Goal: Task Accomplishment & Management: Use online tool/utility

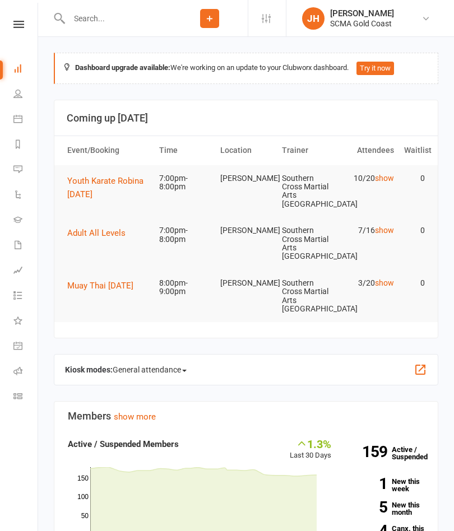
click at [91, 190] on span "Youth Karate Robina [DATE]" at bounding box center [105, 188] width 76 height 24
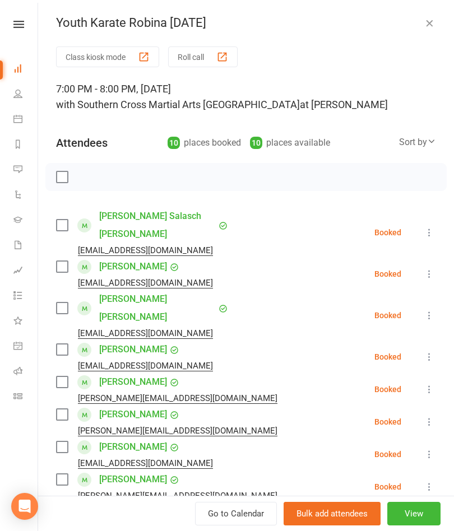
click at [206, 53] on button "Roll call" at bounding box center [202, 57] width 69 height 21
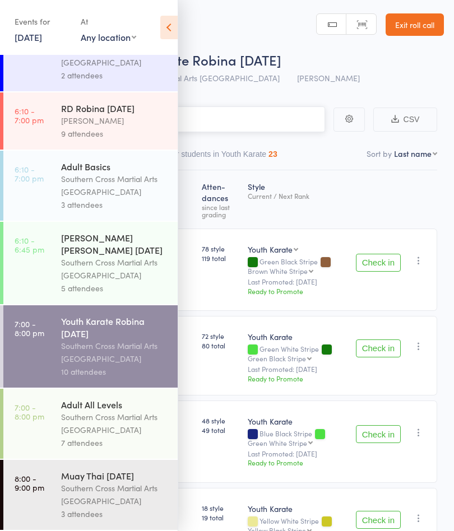
scroll to position [490, 0]
click at [174, 29] on icon at bounding box center [168, 28] width 17 height 24
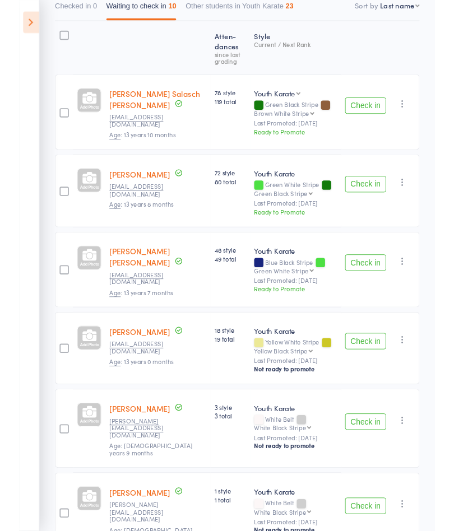
scroll to position [197, 0]
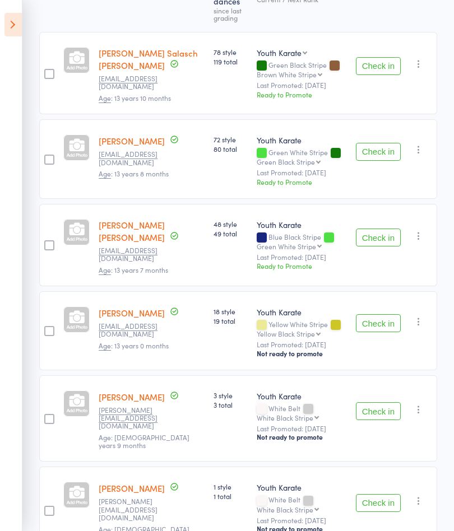
click at [382, 236] on button "Check in" at bounding box center [378, 238] width 45 height 18
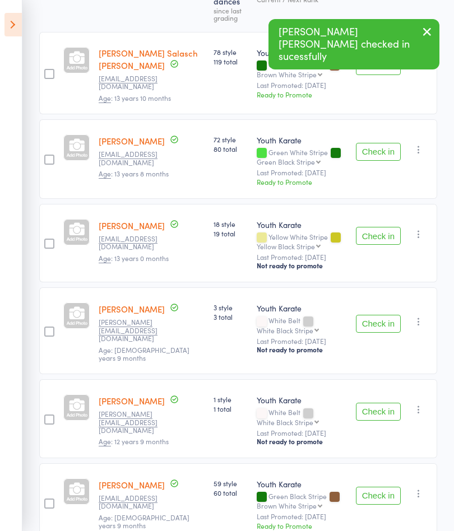
click at [376, 234] on button "Check in" at bounding box center [378, 236] width 45 height 18
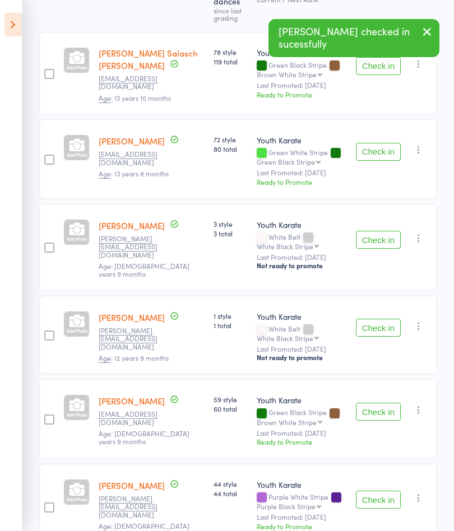
click at [382, 234] on button "Check in" at bounding box center [378, 240] width 45 height 18
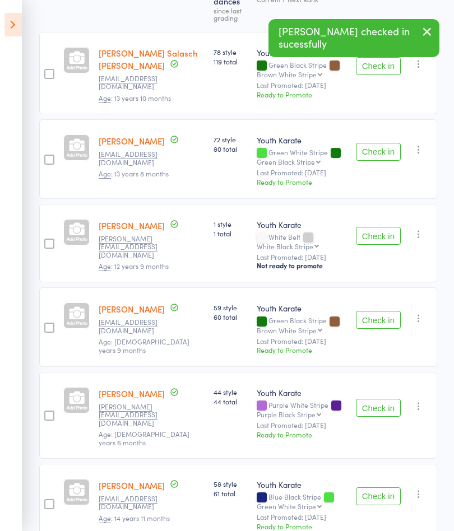
click at [387, 234] on button "Check in" at bounding box center [378, 236] width 45 height 18
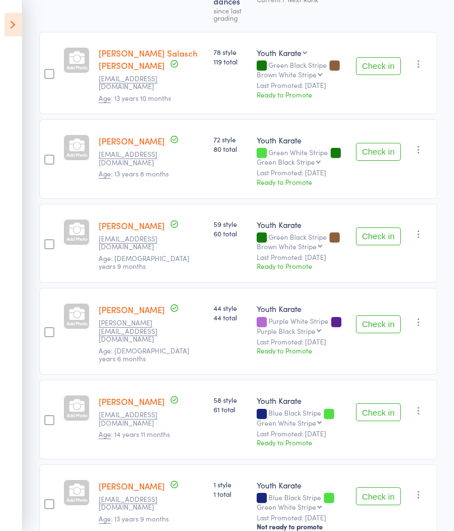
click at [379, 410] on button "Check in" at bounding box center [378, 412] width 45 height 18
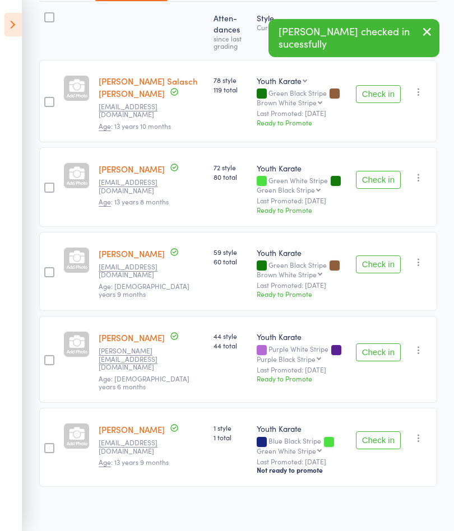
click at [382, 432] on button "Check in" at bounding box center [378, 441] width 45 height 18
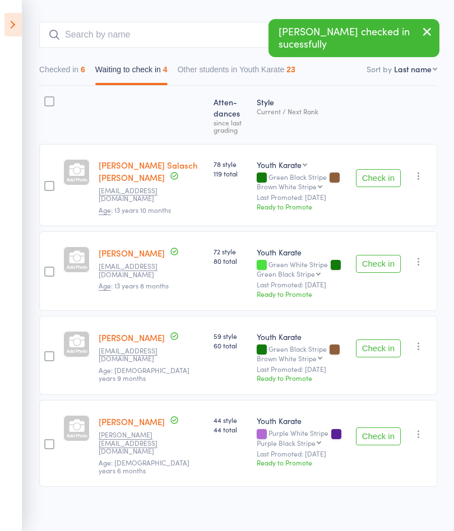
click at [389, 436] on button "Check in" at bounding box center [378, 437] width 45 height 18
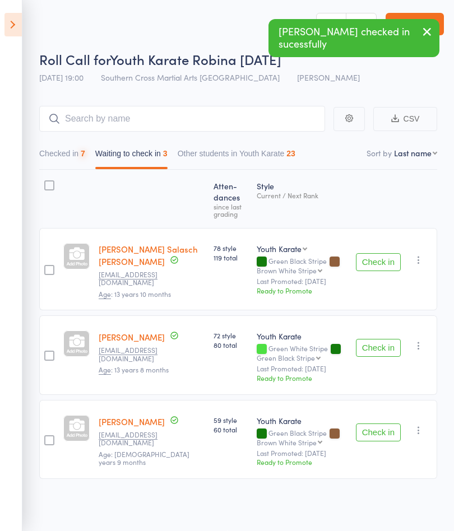
scroll to position [1, 0]
click at [380, 433] on button "Check in" at bounding box center [378, 433] width 45 height 18
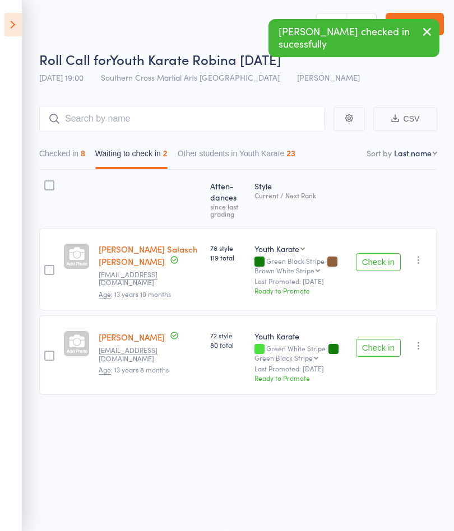
click at [381, 346] on button "Check in" at bounding box center [378, 348] width 45 height 18
click at [376, 269] on button "Check in" at bounding box center [378, 262] width 45 height 18
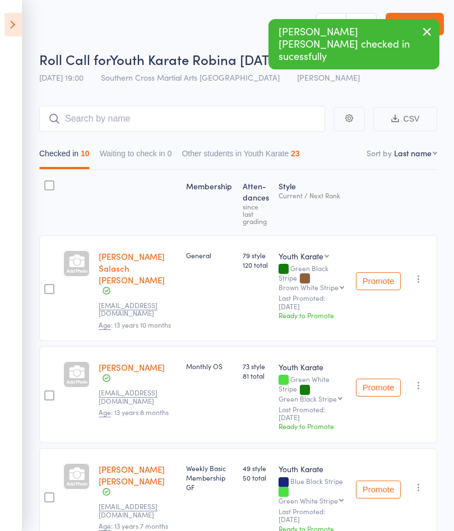
click at [16, 30] on icon at bounding box center [12, 25] width 17 height 24
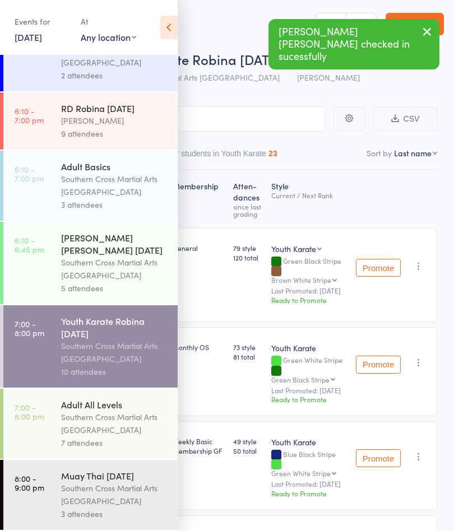
click at [129, 428] on div "Southern Cross Martial Arts [GEOGRAPHIC_DATA]" at bounding box center [114, 424] width 107 height 26
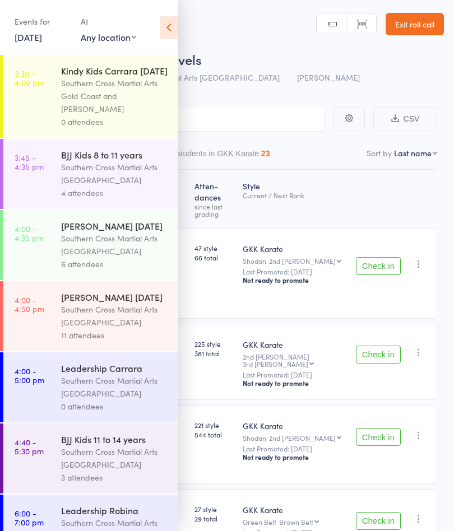
click at [168, 25] on icon at bounding box center [168, 28] width 17 height 24
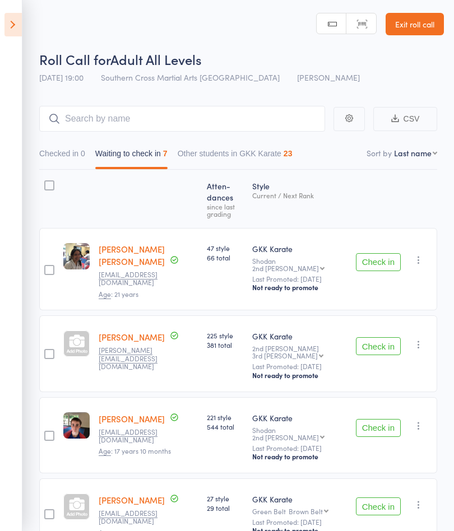
click at [385, 253] on button "Check in" at bounding box center [378, 262] width 45 height 18
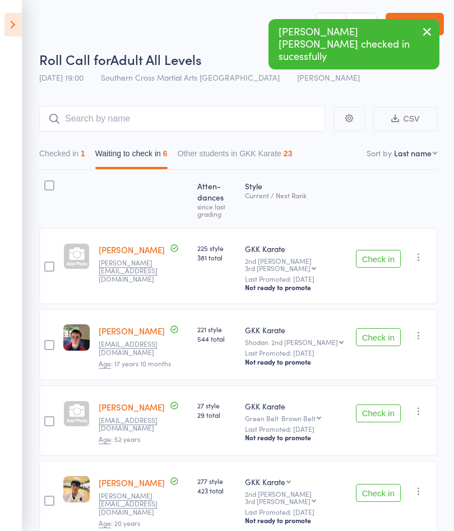
click at [379, 328] on button "Check in" at bounding box center [378, 337] width 45 height 18
click at [385, 250] on button "Check in" at bounding box center [378, 259] width 45 height 18
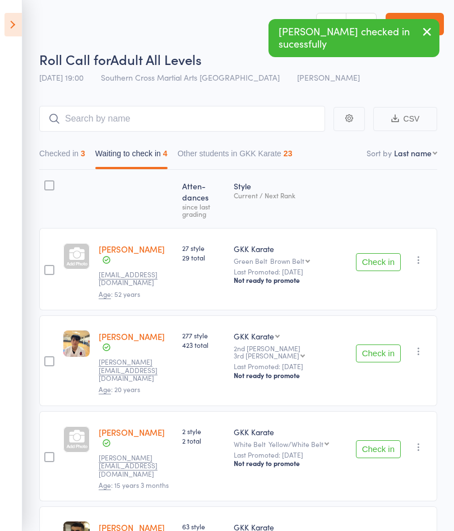
click at [420, 254] on icon "button" at bounding box center [418, 259] width 11 height 11
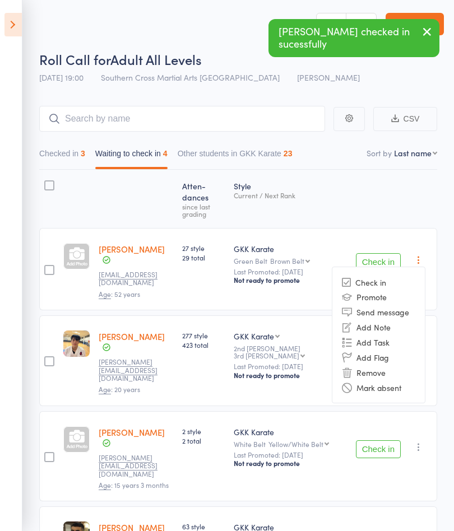
click at [381, 380] on li "Mark absent" at bounding box center [378, 387] width 92 height 15
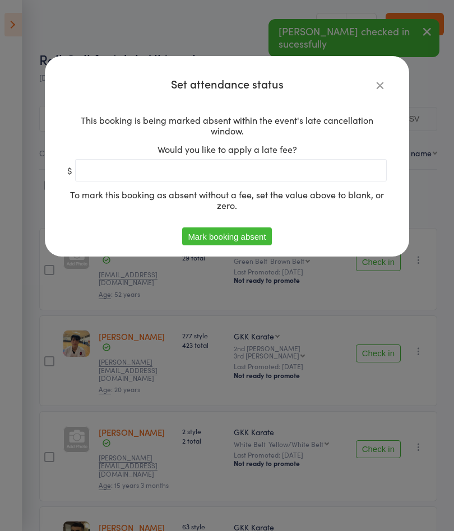
click at [248, 244] on button "Mark booking absent" at bounding box center [226, 237] width 89 height 18
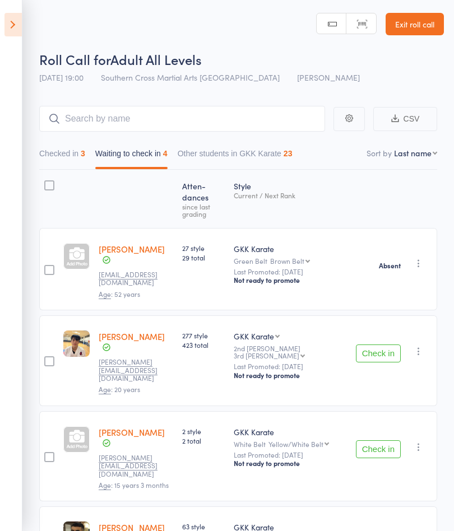
click at [387, 440] on button "Check in" at bounding box center [378, 449] width 45 height 18
click at [383, 345] on button "Check in" at bounding box center [378, 354] width 45 height 18
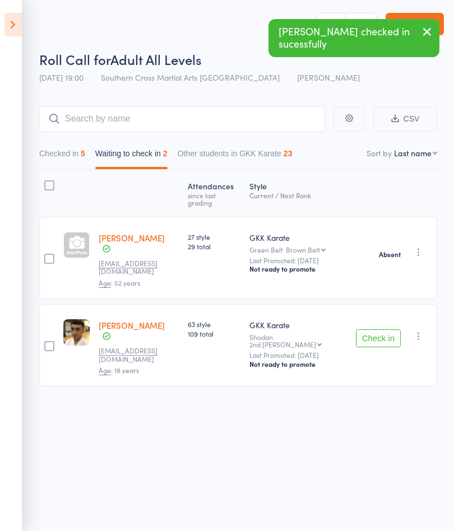
click at [383, 330] on button "Check in" at bounding box center [378, 339] width 45 height 18
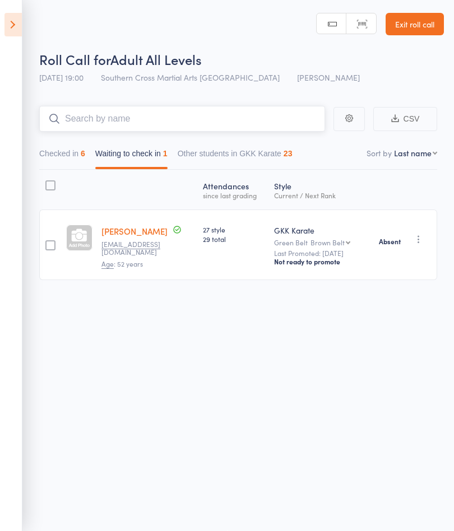
click at [141, 124] on input "search" at bounding box center [182, 119] width 286 height 26
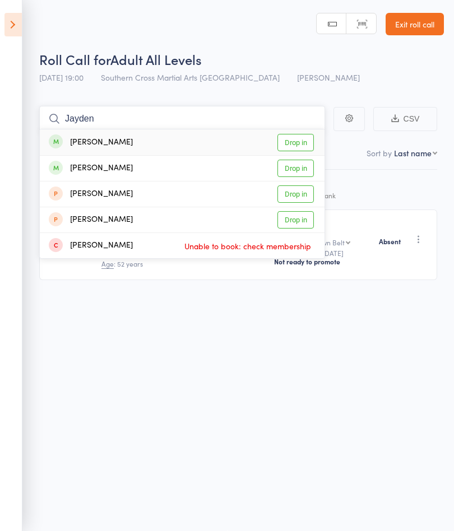
type input "Jayden"
click at [293, 145] on link "Drop in" at bounding box center [295, 142] width 36 height 17
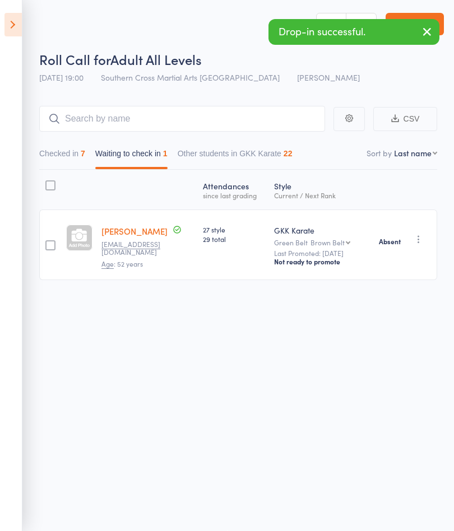
click at [17, 23] on icon at bounding box center [12, 25] width 17 height 24
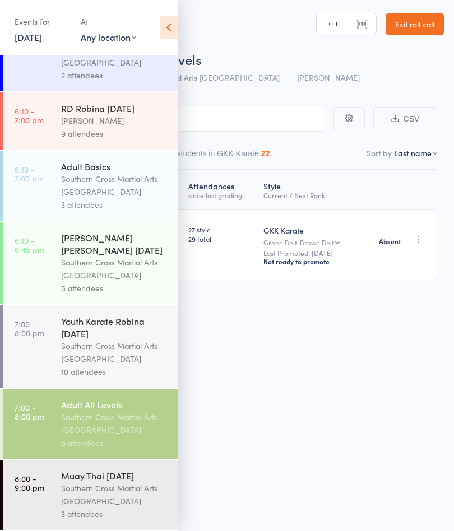
scroll to position [490, 0]
click at [121, 344] on div "Southern Cross Martial Arts [GEOGRAPHIC_DATA]" at bounding box center [114, 353] width 107 height 26
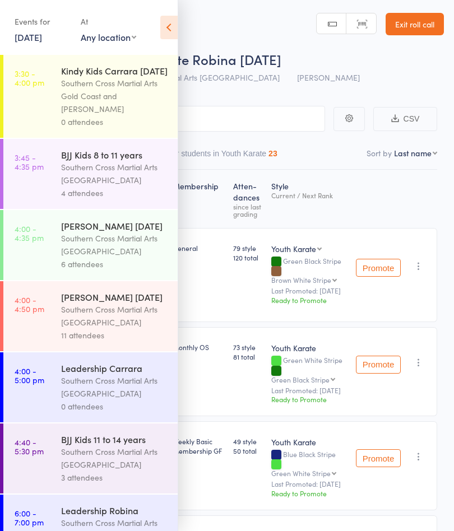
click at [170, 28] on icon at bounding box center [168, 28] width 17 height 24
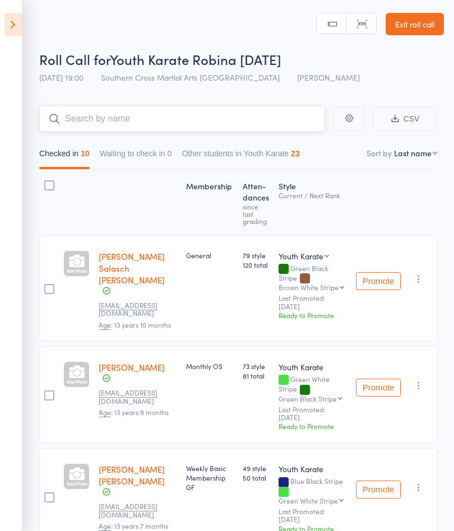
click at [247, 128] on input "search" at bounding box center [182, 119] width 286 height 26
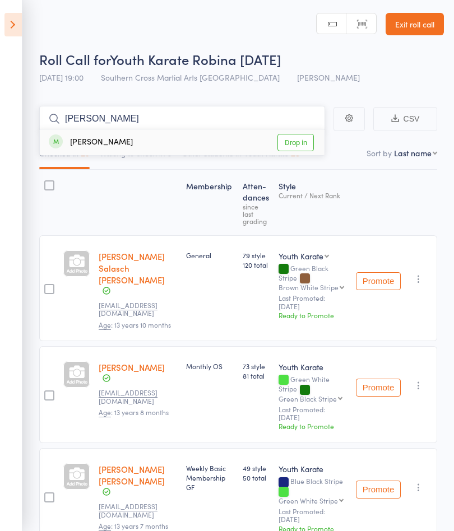
type input "Ezra"
click at [293, 146] on link "Drop in" at bounding box center [295, 142] width 36 height 17
